Goal: Transaction & Acquisition: Purchase product/service

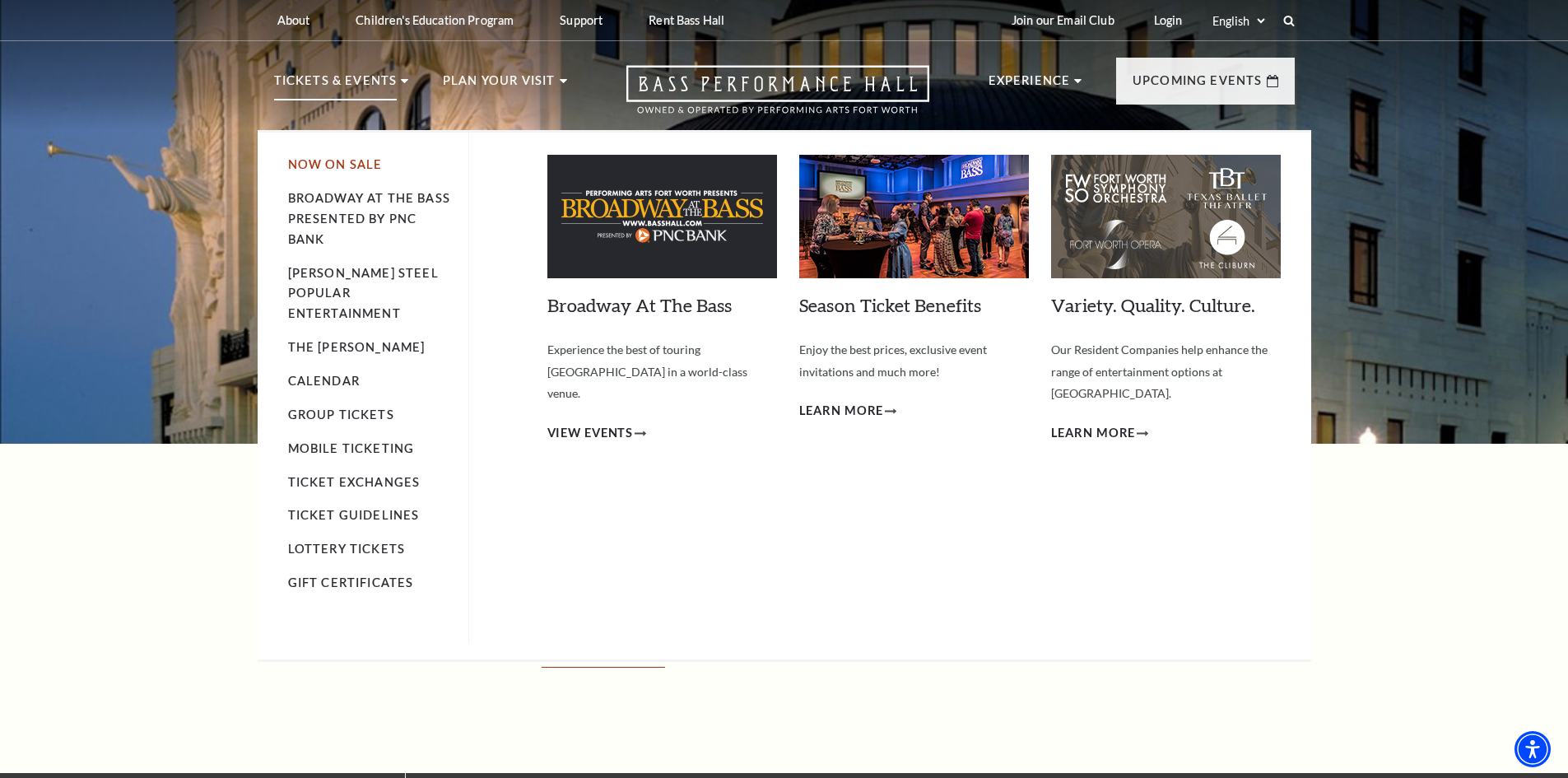
click at [336, 170] on link "Now On Sale" at bounding box center [334, 164] width 94 height 14
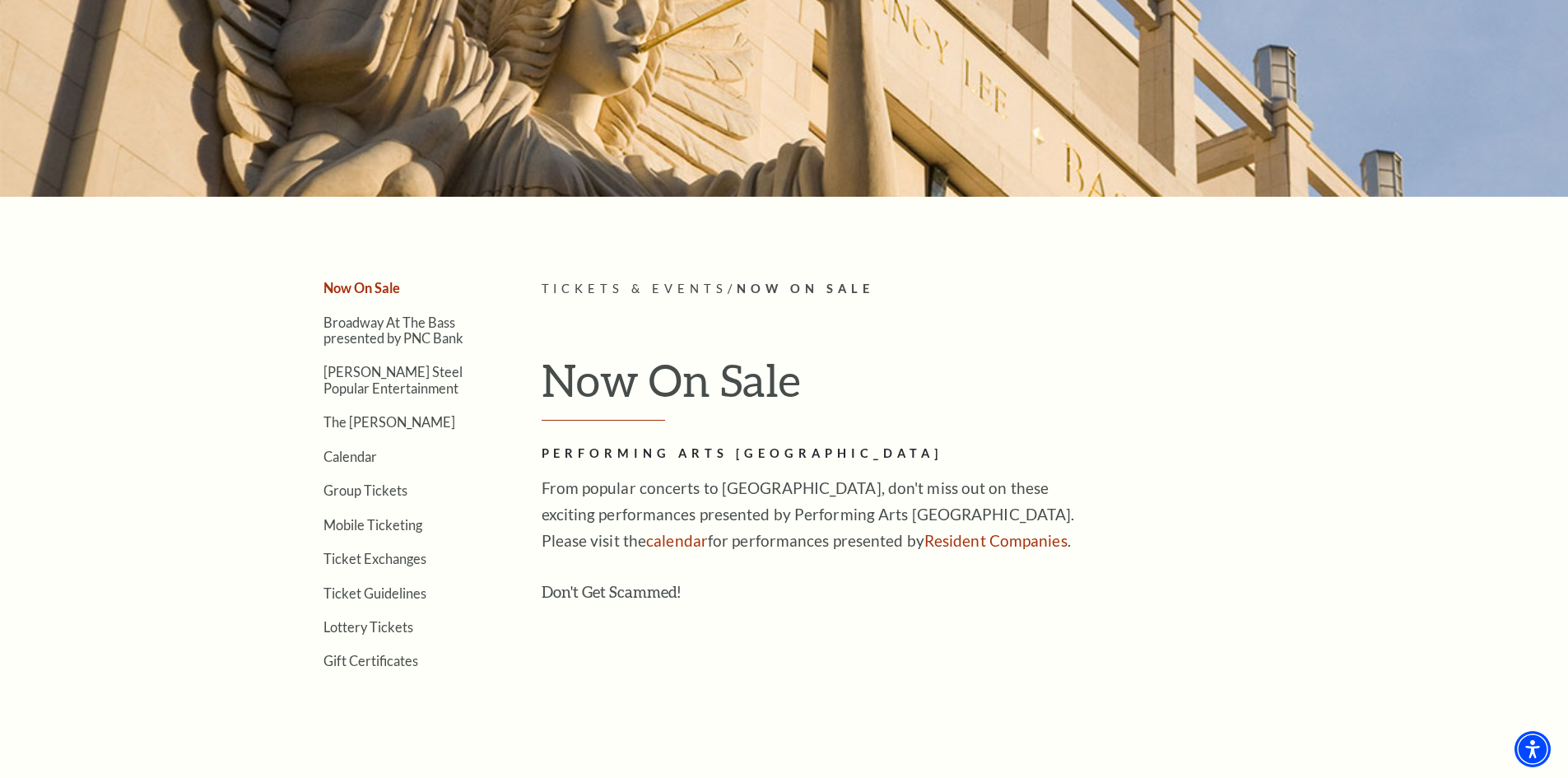
scroll to position [494, 0]
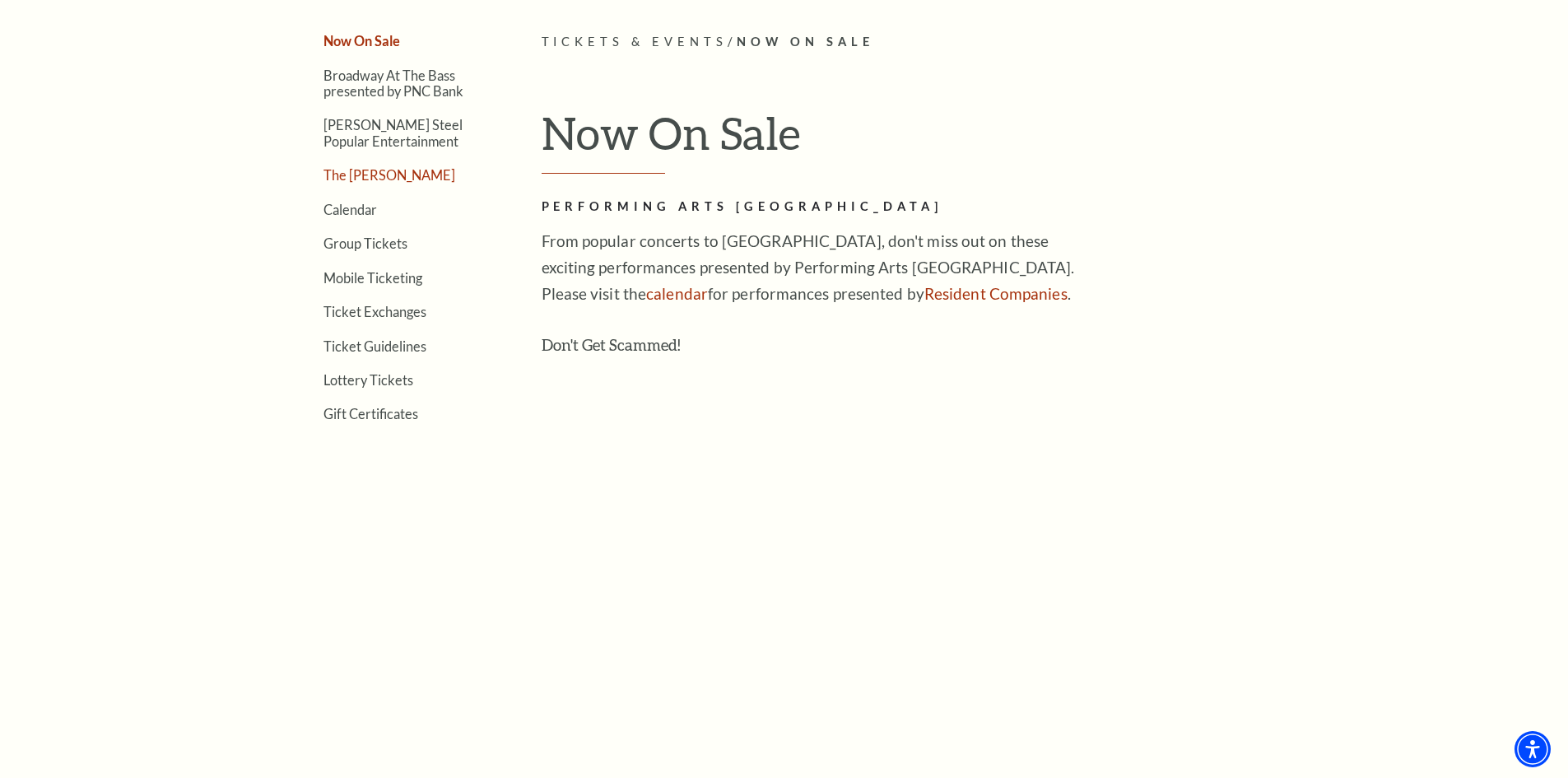
click at [364, 179] on link "The [PERSON_NAME]" at bounding box center [389, 175] width 132 height 16
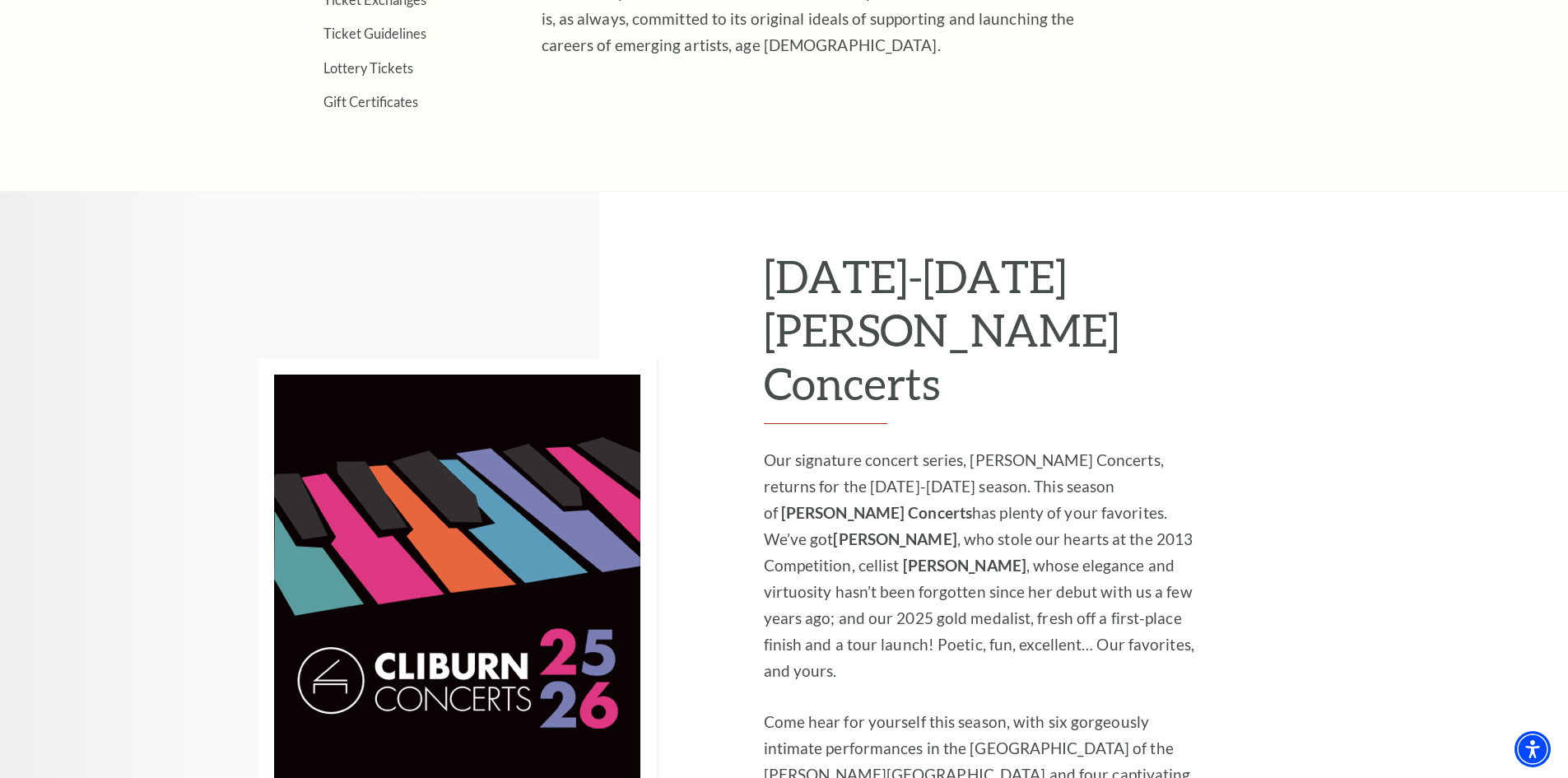
scroll to position [987, 0]
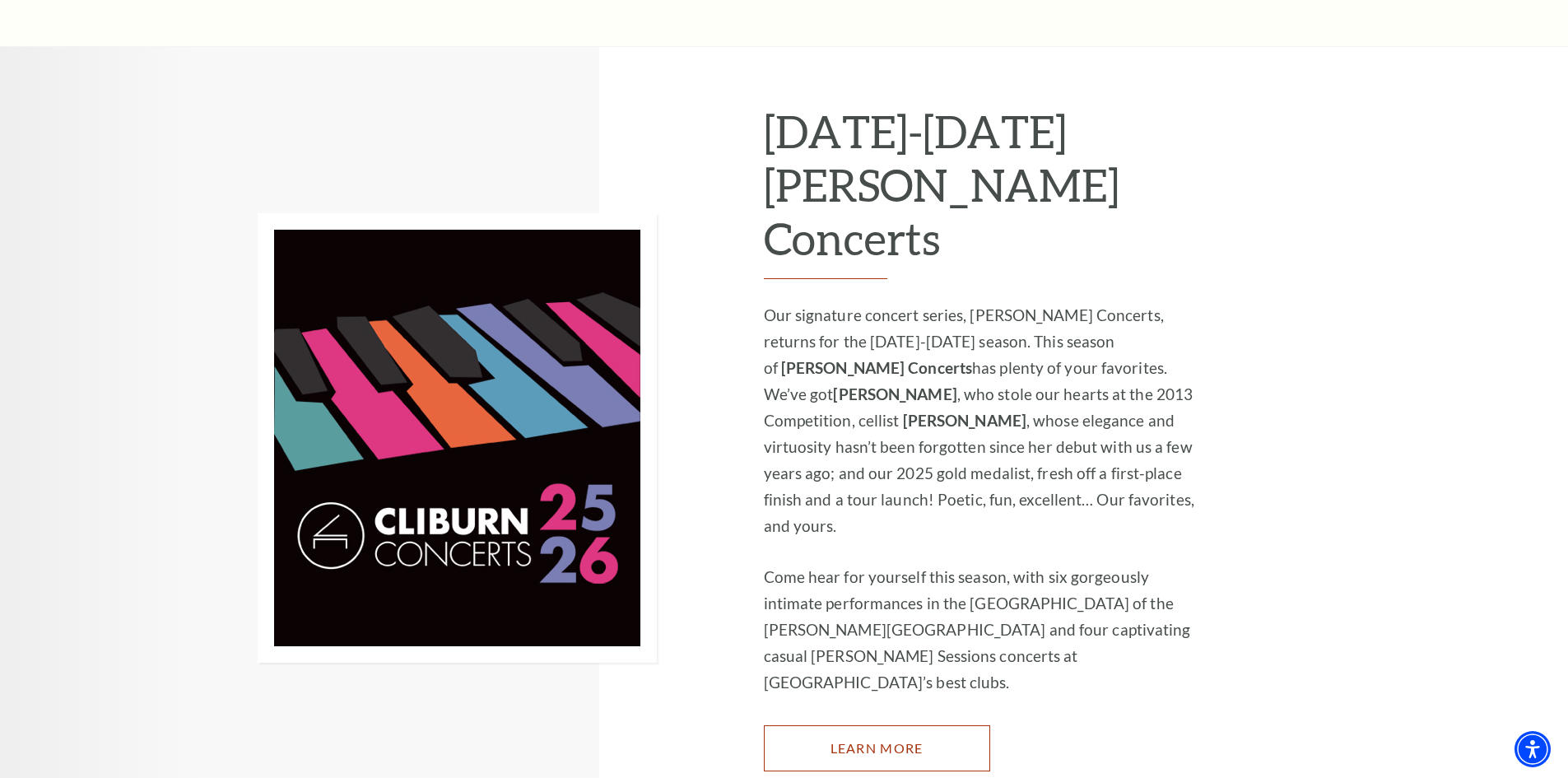
click at [856, 725] on link "Learn More" at bounding box center [876, 748] width 226 height 46
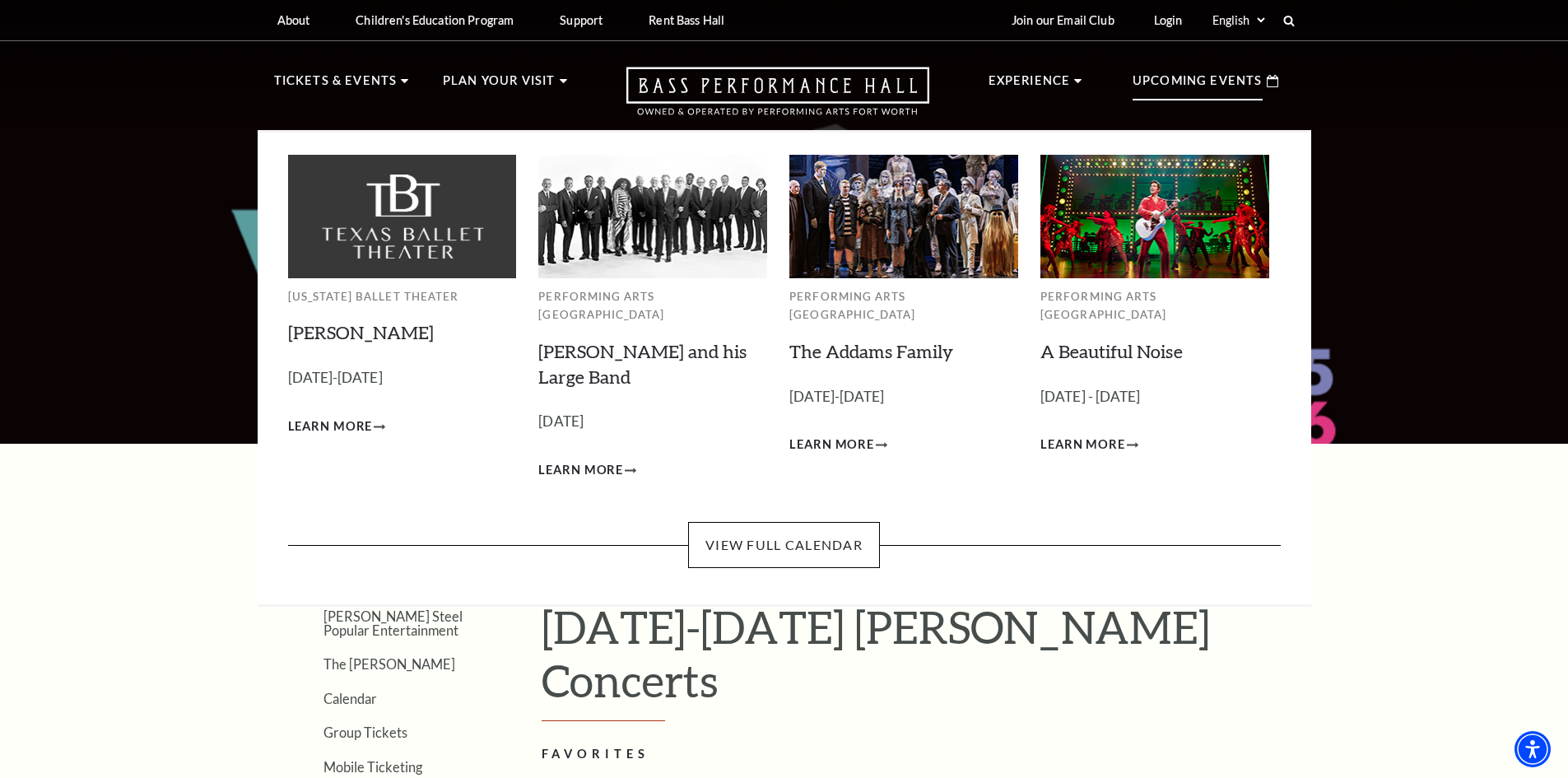
click at [1223, 85] on p "Upcoming Events" at bounding box center [1197, 85] width 130 height 30
